Goal: Transaction & Acquisition: Purchase product/service

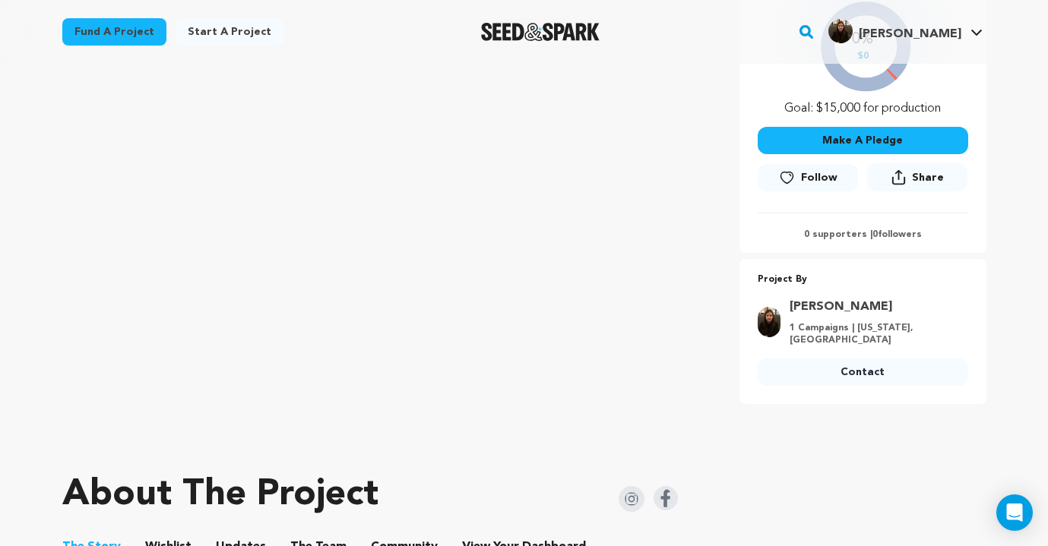
scroll to position [704, 0]
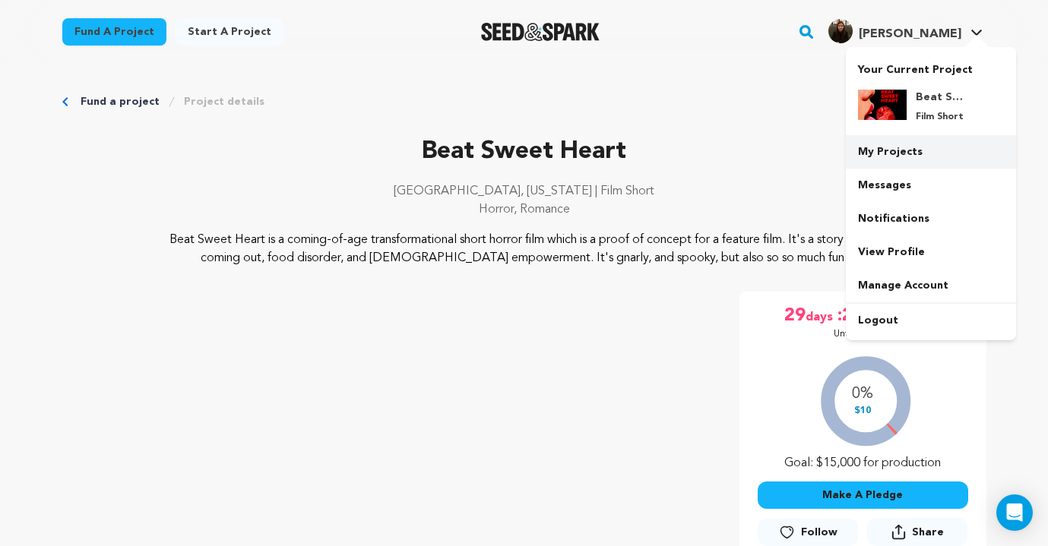
click at [877, 149] on link "My Projects" at bounding box center [930, 151] width 170 height 33
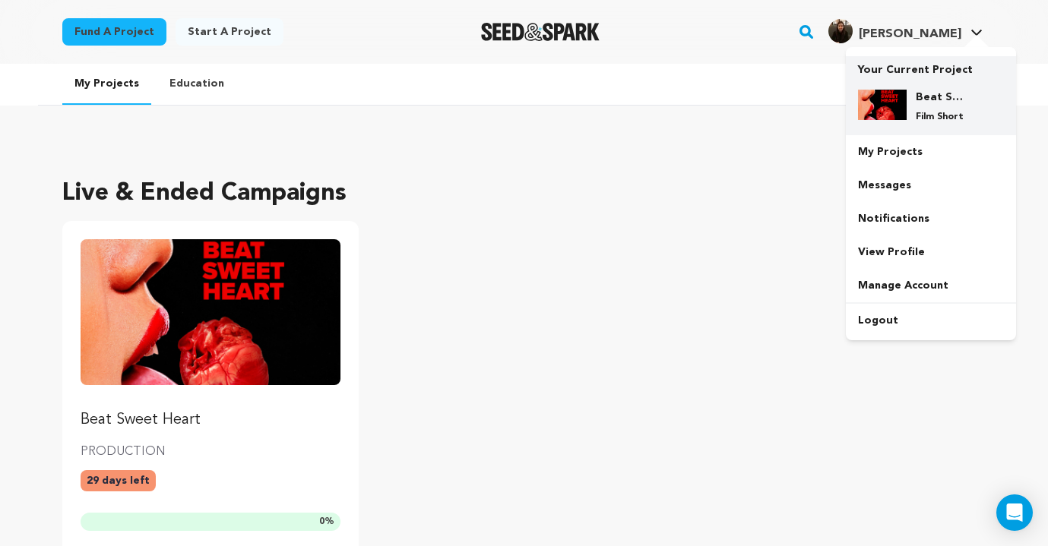
click at [878, 125] on div "Beat Sweet Heart Film Short" at bounding box center [931, 106] width 146 height 58
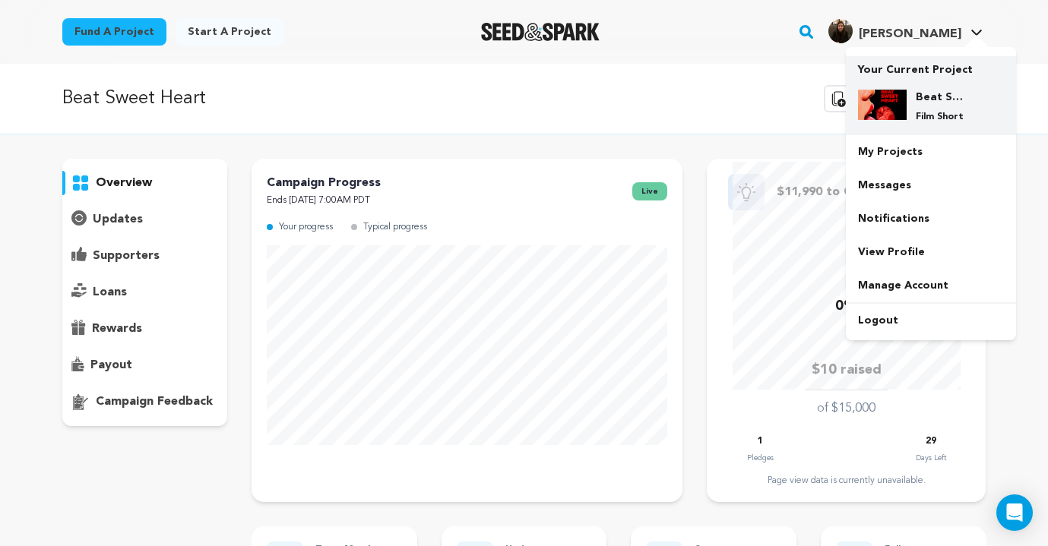
click at [919, 84] on div "Beat Sweet Heart Film Short" at bounding box center [931, 106] width 146 height 58
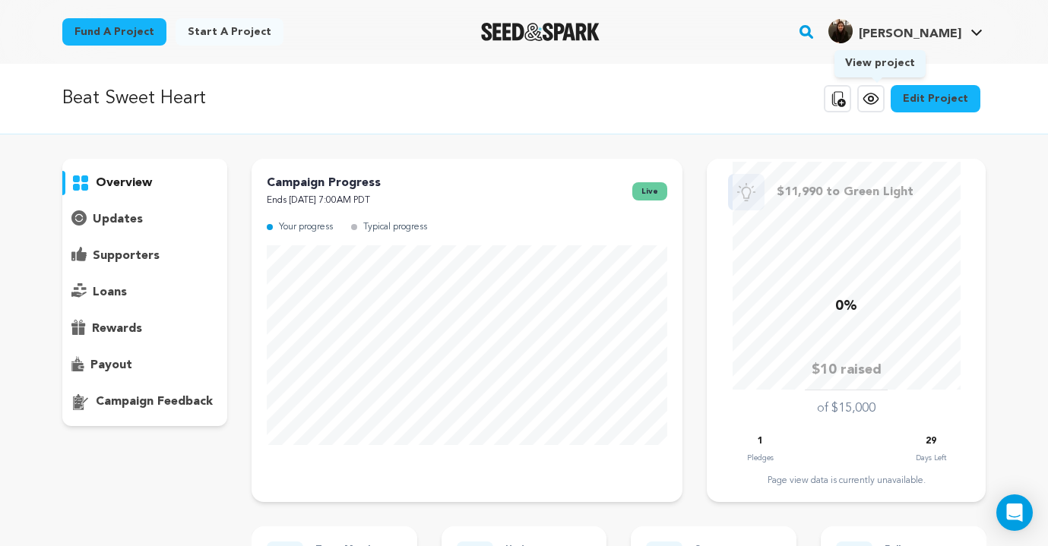
click at [873, 100] on icon at bounding box center [870, 98] width 5 height 5
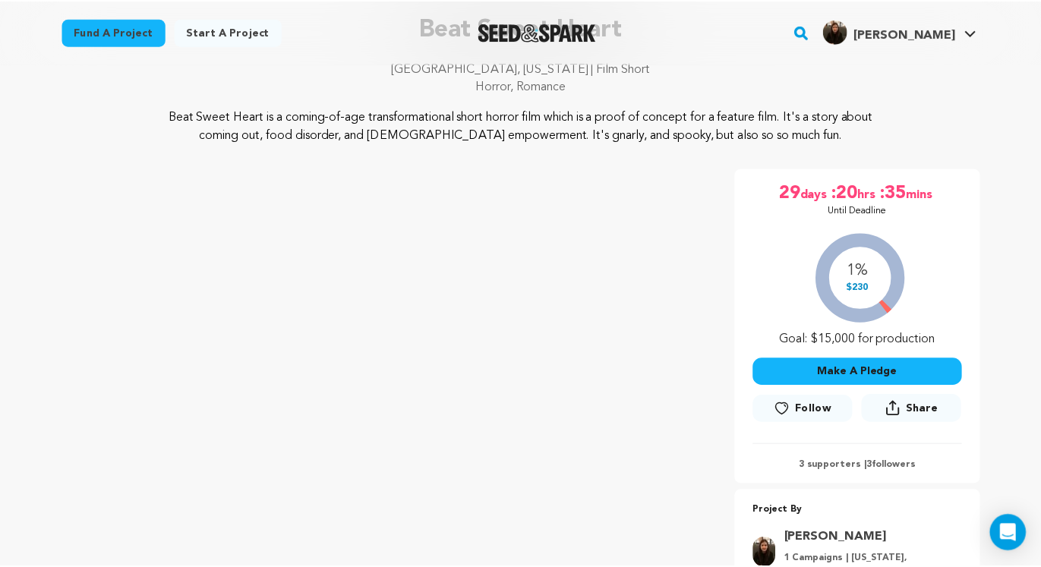
scroll to position [117, 0]
